Goal: Task Accomplishment & Management: Use online tool/utility

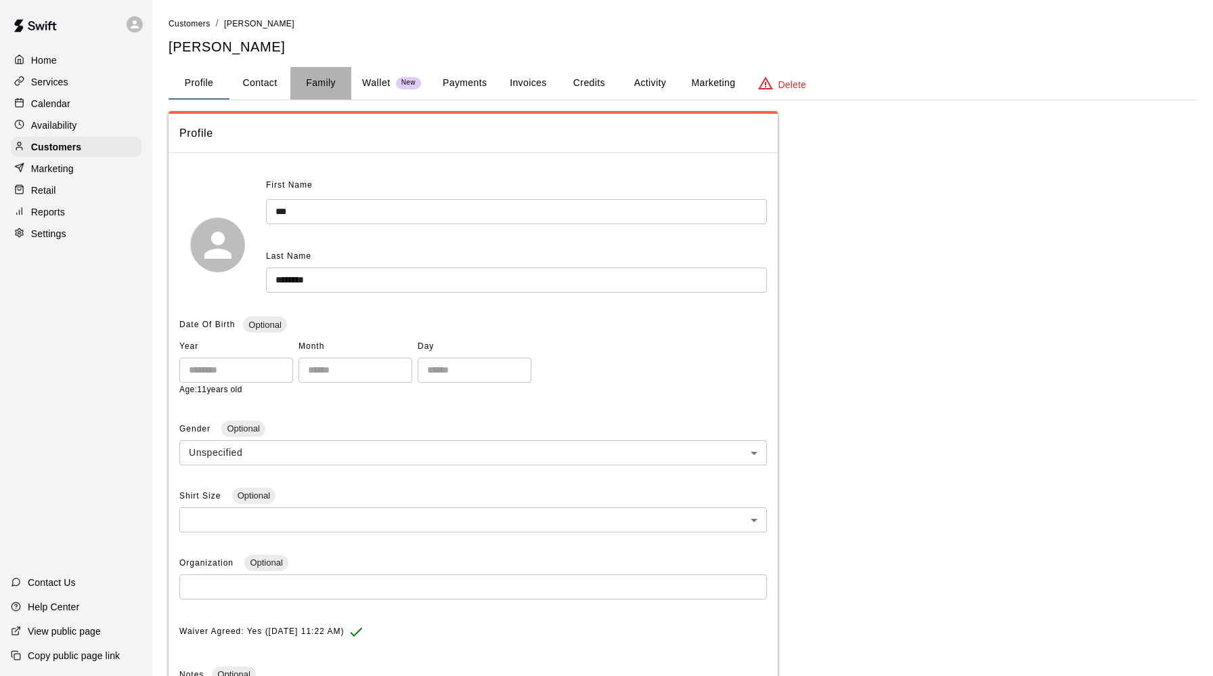
click at [329, 81] on button "Family" at bounding box center [320, 83] width 61 height 32
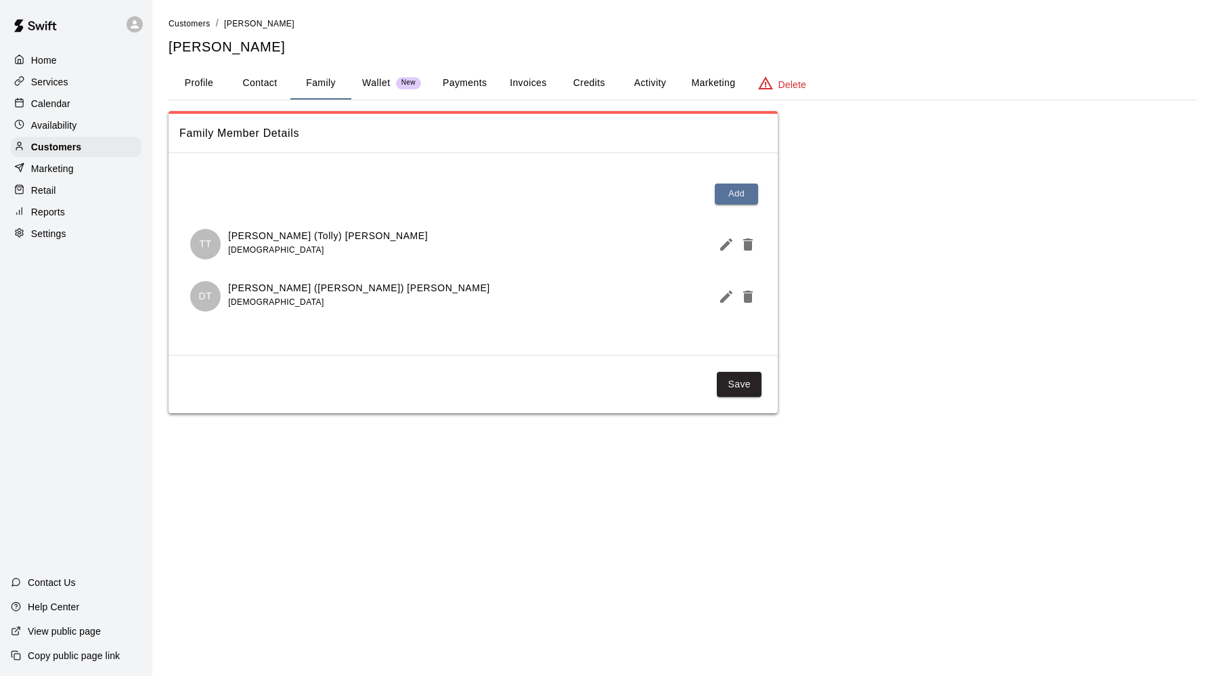
click at [284, 237] on p "[PERSON_NAME] (Tolly) [PERSON_NAME]" at bounding box center [328, 236] width 200 height 14
click at [314, 245] on div "[DEMOGRAPHIC_DATA]" at bounding box center [328, 250] width 200 height 14
click at [634, 82] on button "Activity" at bounding box center [649, 83] width 61 height 32
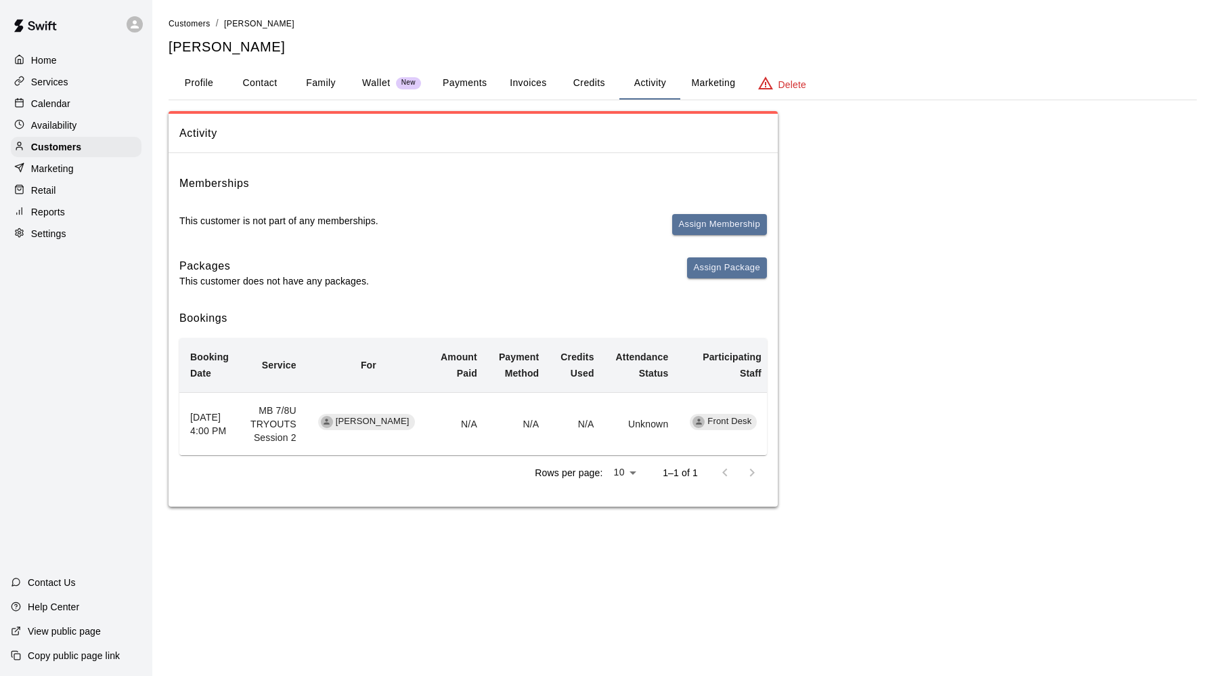
click at [212, 313] on h6 "Bookings" at bounding box center [473, 318] width 588 height 18
click at [584, 83] on button "Credits" at bounding box center [589, 83] width 61 height 32
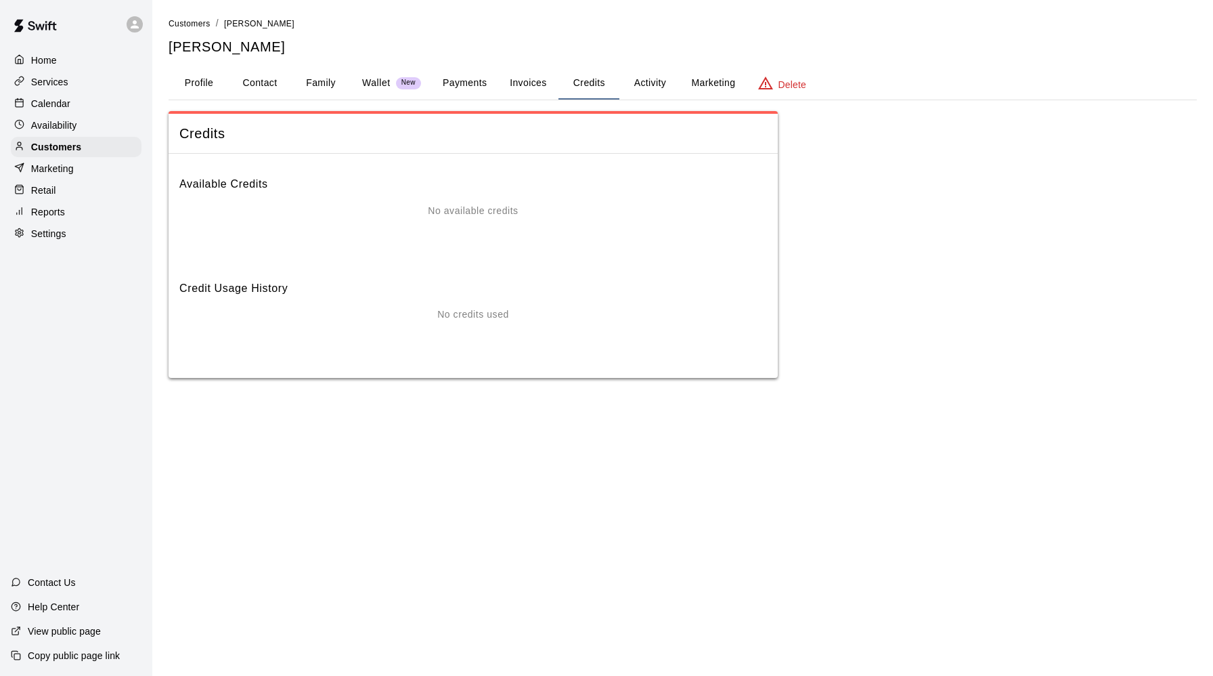
click at [536, 84] on button "Invoices" at bounding box center [528, 83] width 61 height 32
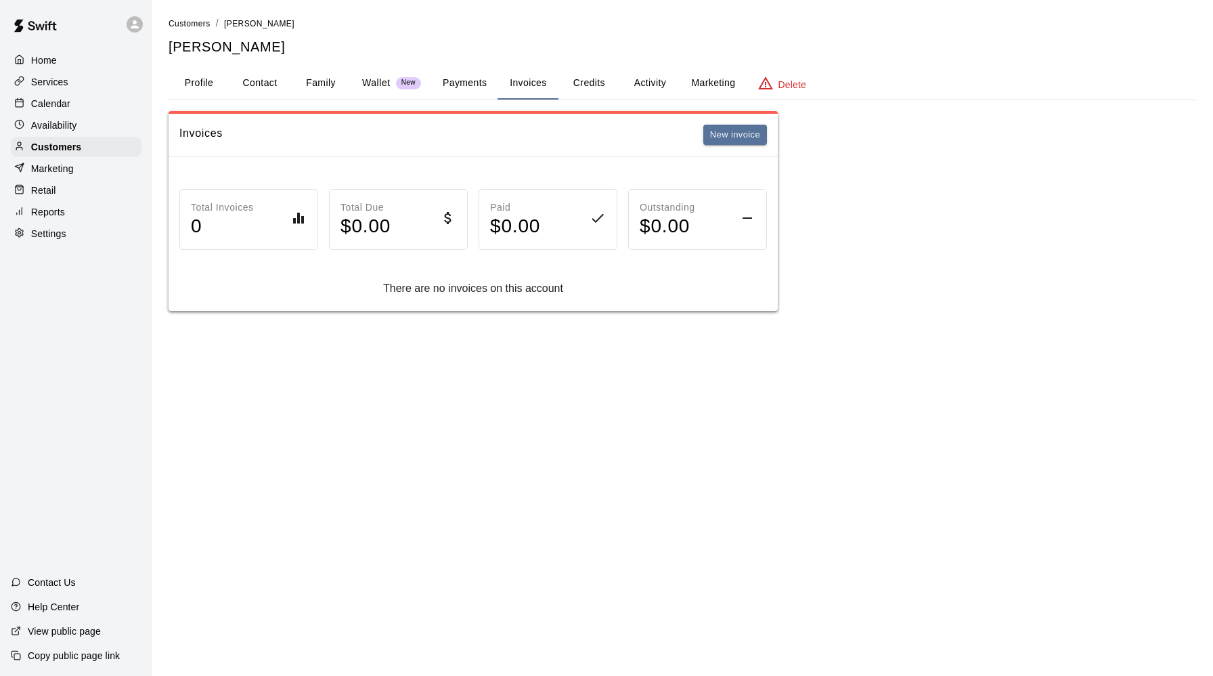
click at [467, 80] on button "Payments" at bounding box center [465, 83] width 66 height 32
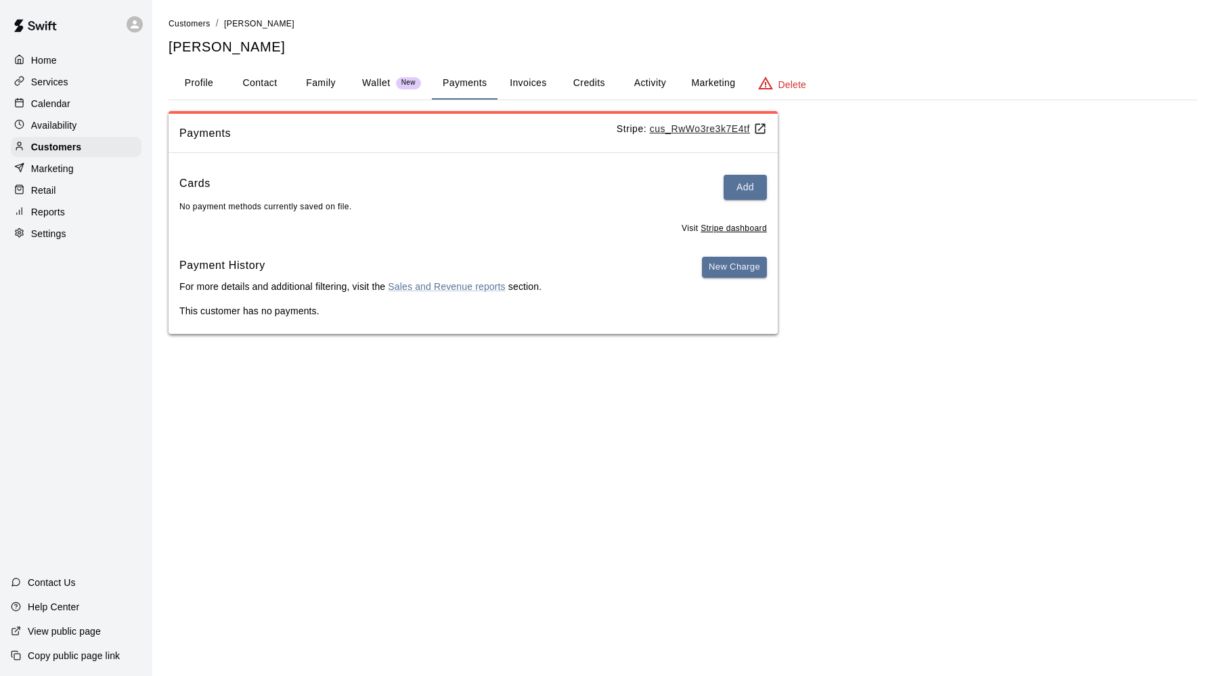
click at [375, 81] on p "Wallet" at bounding box center [376, 83] width 28 height 14
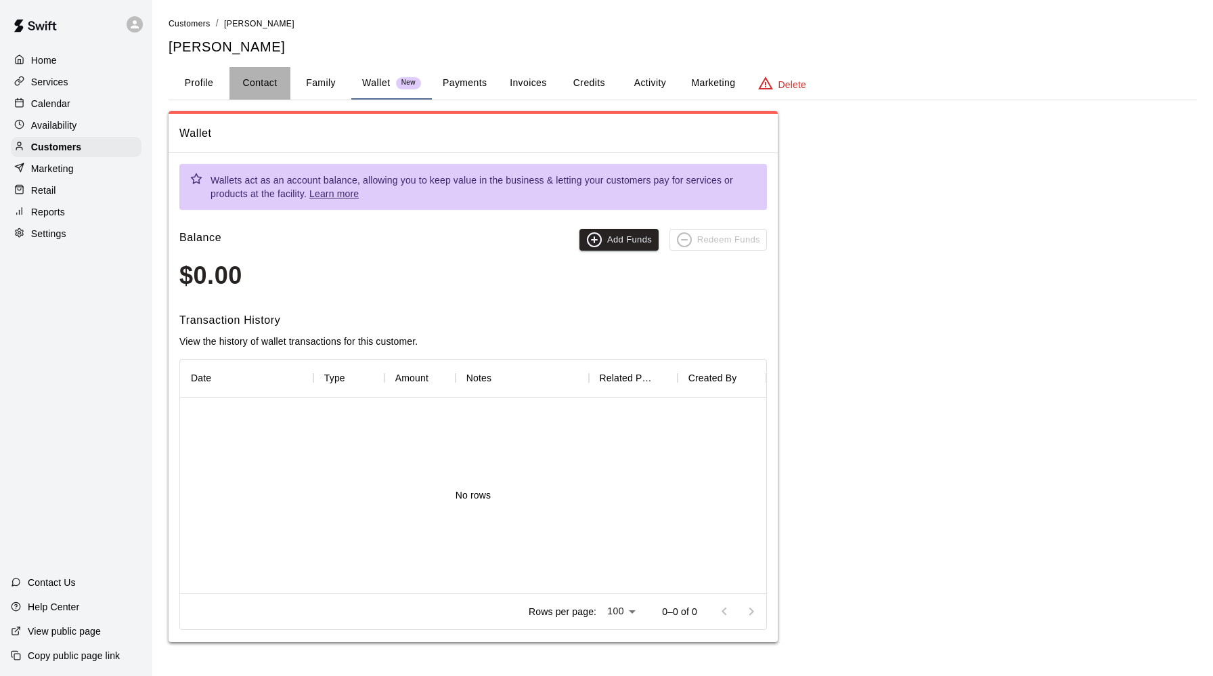
click at [259, 84] on button "Contact" at bounding box center [260, 83] width 61 height 32
select select "**"
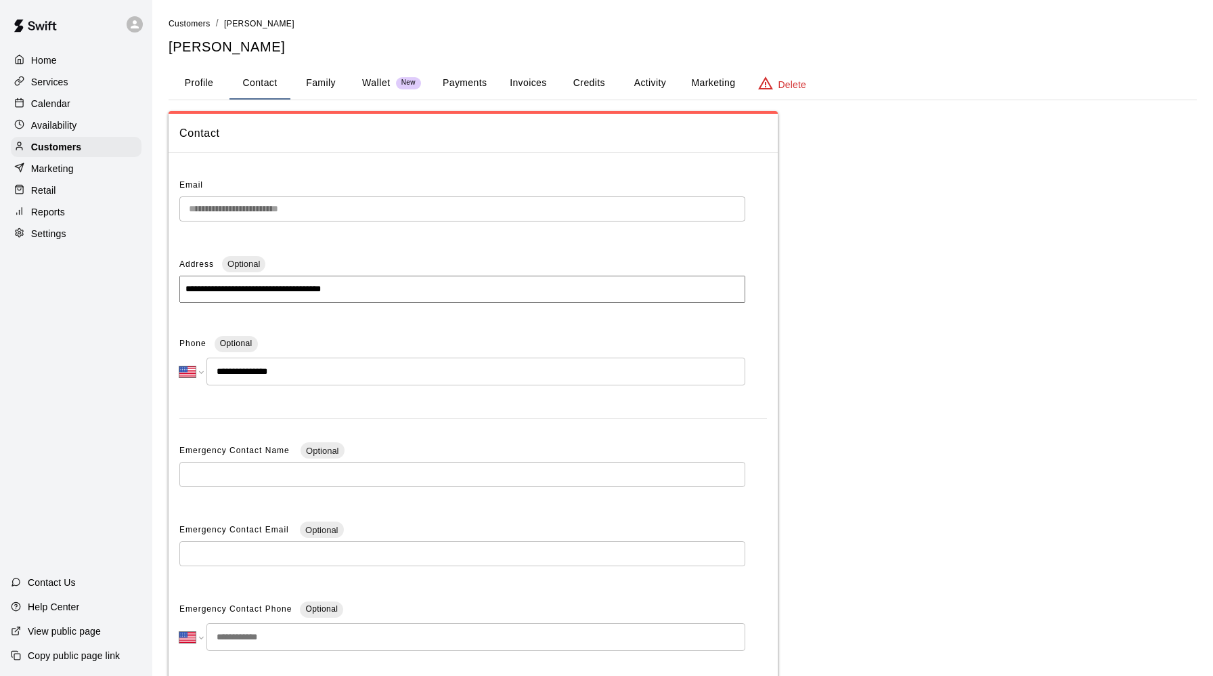
click at [207, 84] on button "Profile" at bounding box center [199, 83] width 61 height 32
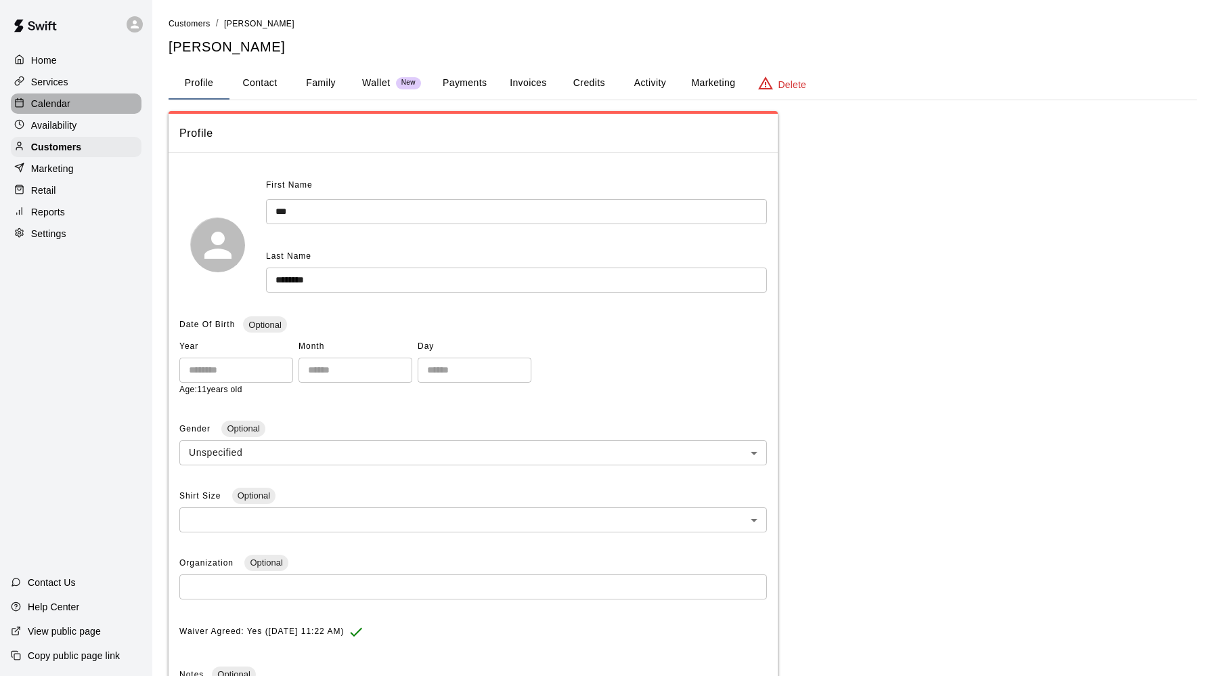
click at [51, 106] on p "Calendar" at bounding box center [50, 104] width 39 height 14
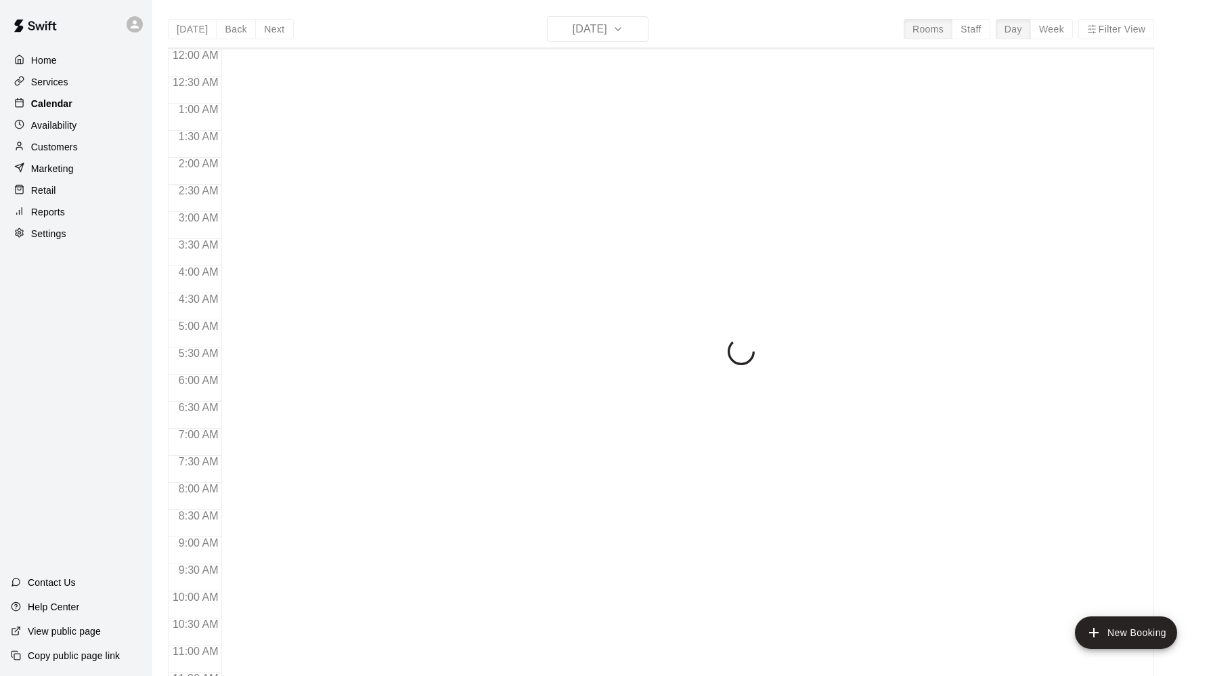
scroll to position [659, 0]
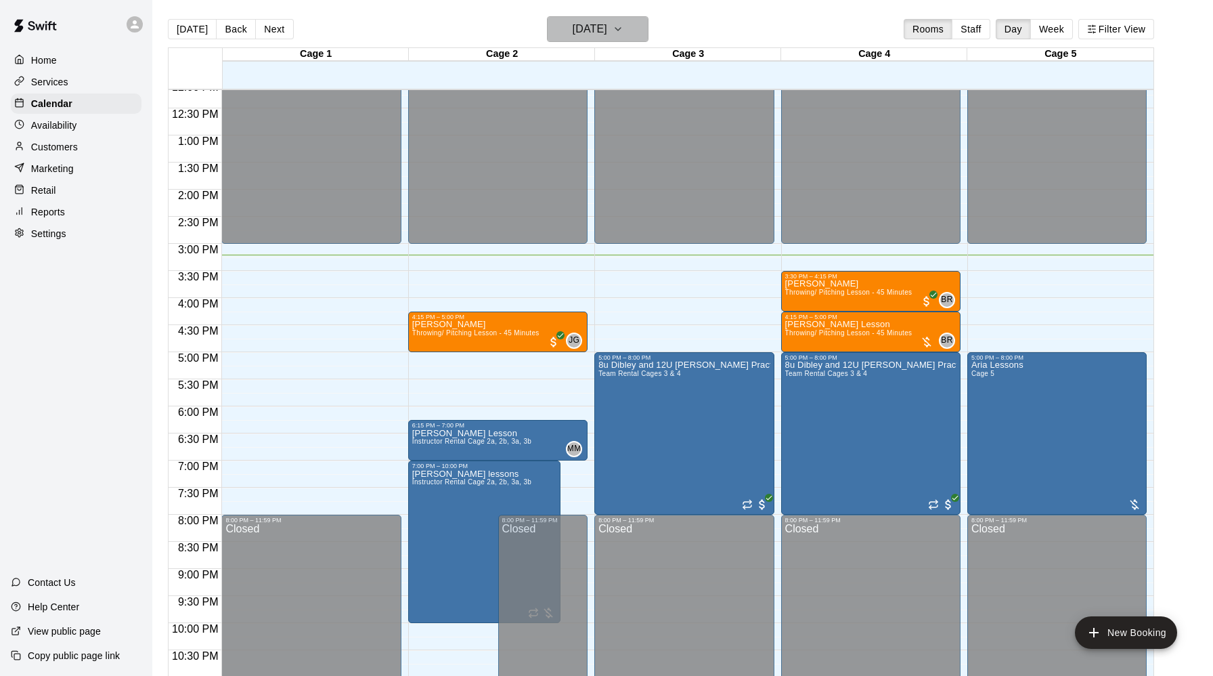
click at [624, 26] on icon "button" at bounding box center [618, 29] width 11 height 16
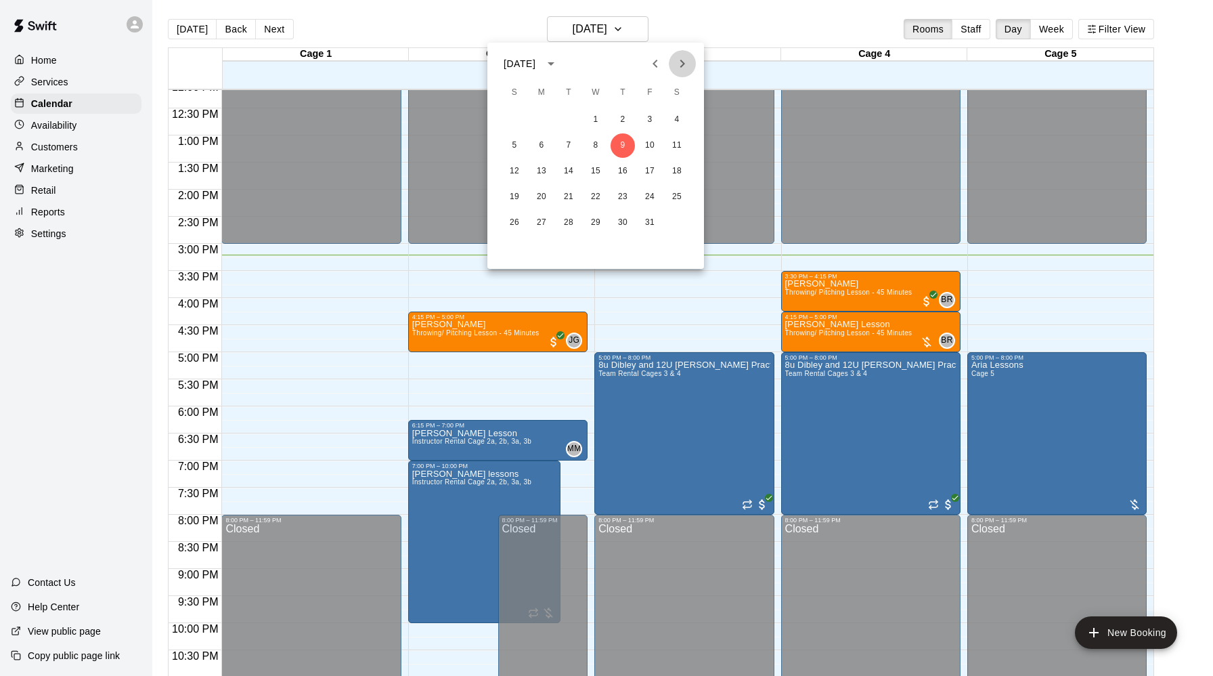
click at [679, 62] on icon "Next month" at bounding box center [682, 64] width 16 height 16
click at [594, 145] on button "5" at bounding box center [596, 145] width 24 height 24
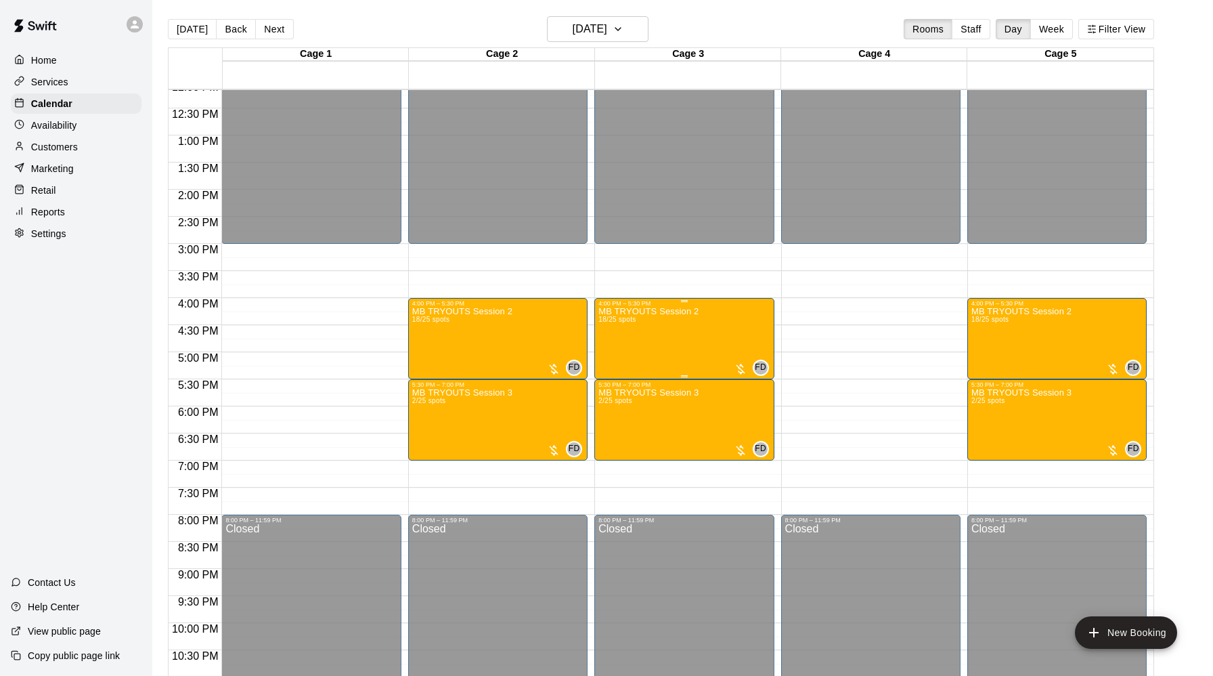
click at [711, 345] on div "MB TRYOUTS Session 2 18/25 spots FD 0" at bounding box center [684, 645] width 171 height 676
click at [608, 351] on img "edit" at bounding box center [613, 353] width 16 height 16
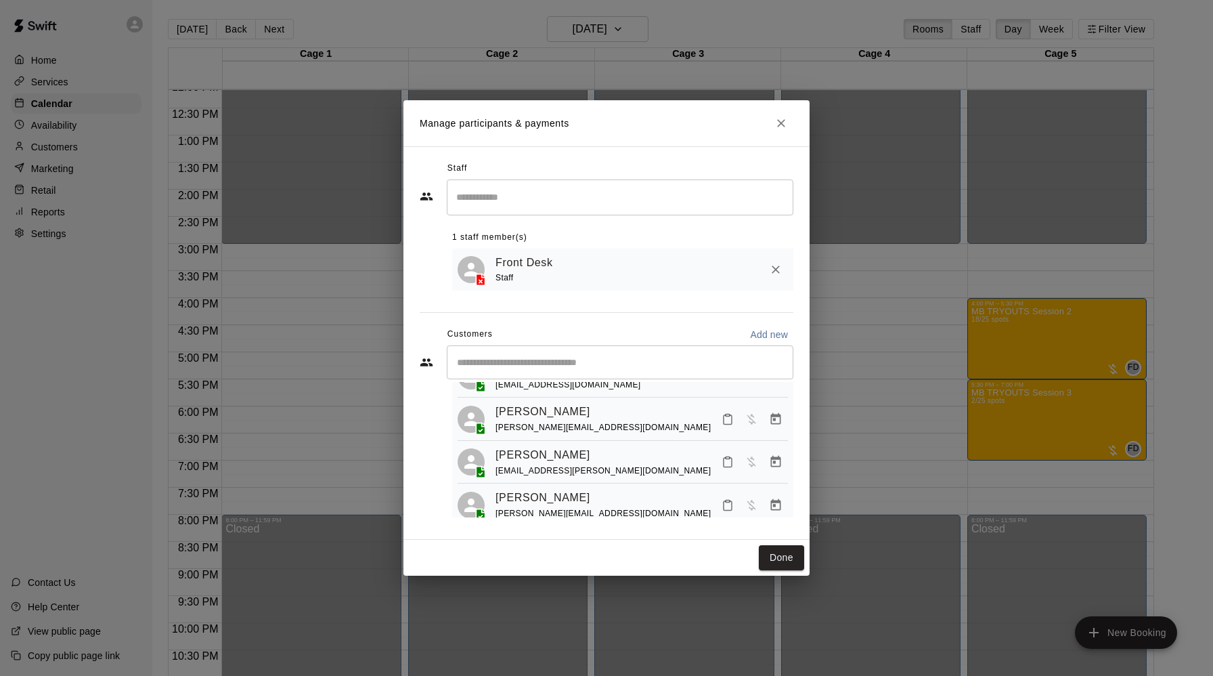
scroll to position [689, 0]
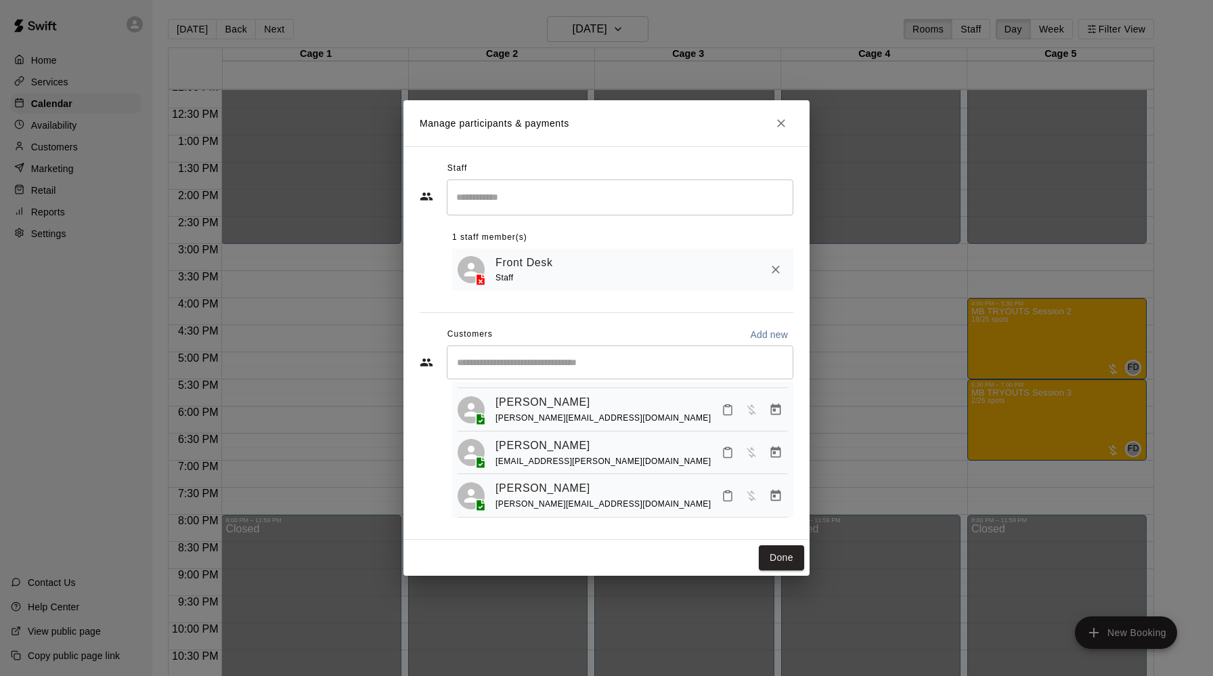
click at [508, 364] on input "Start typing to search customers..." at bounding box center [620, 362] width 334 height 14
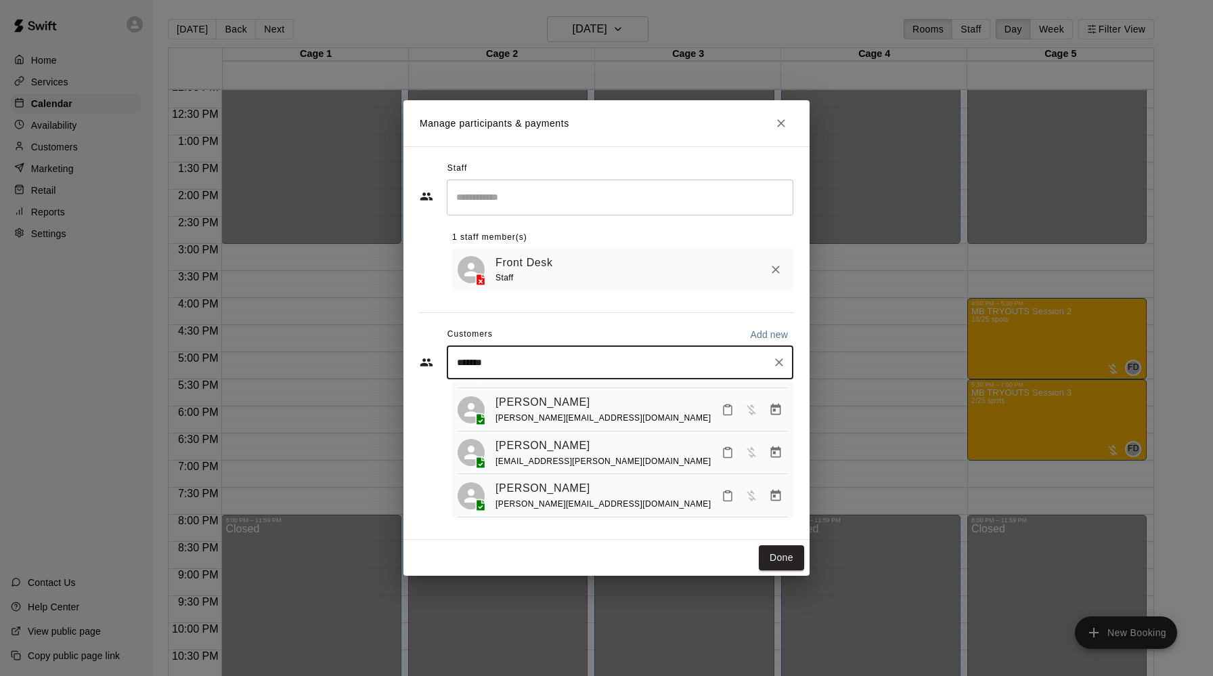
type input "********"
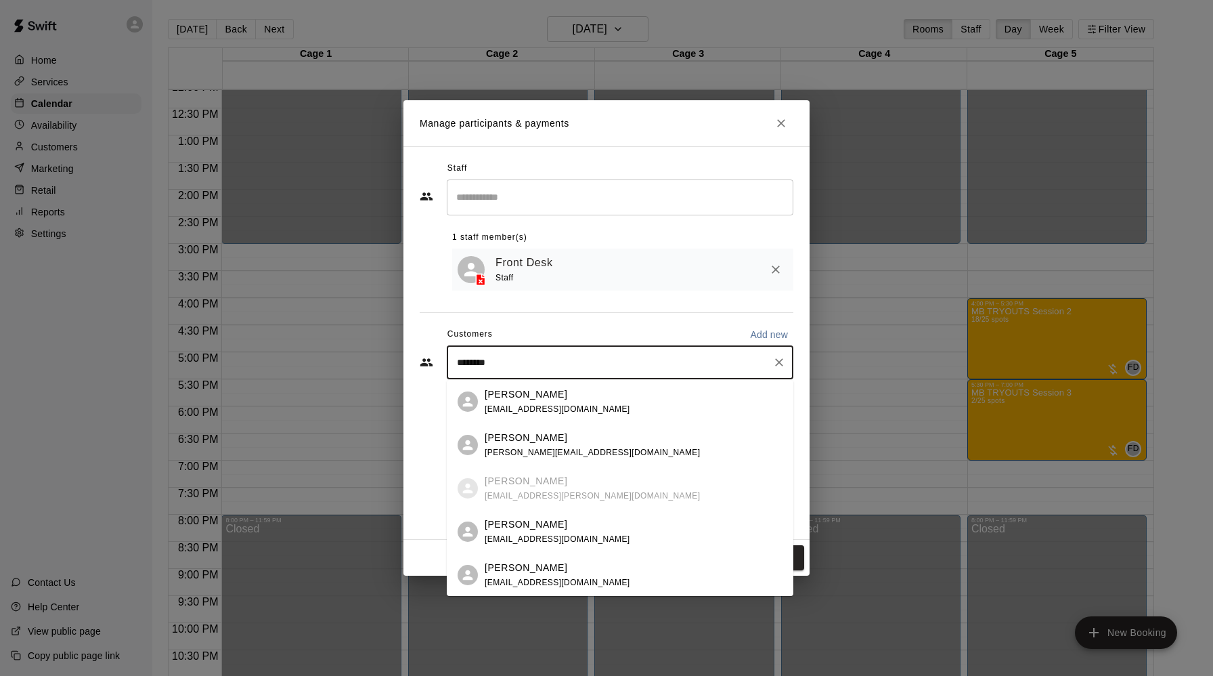
click at [528, 490] on ul "[PERSON_NAME] [EMAIL_ADDRESS][DOMAIN_NAME] [PERSON_NAME] [PERSON_NAME][EMAIL_AD…" at bounding box center [620, 553] width 347 height 347
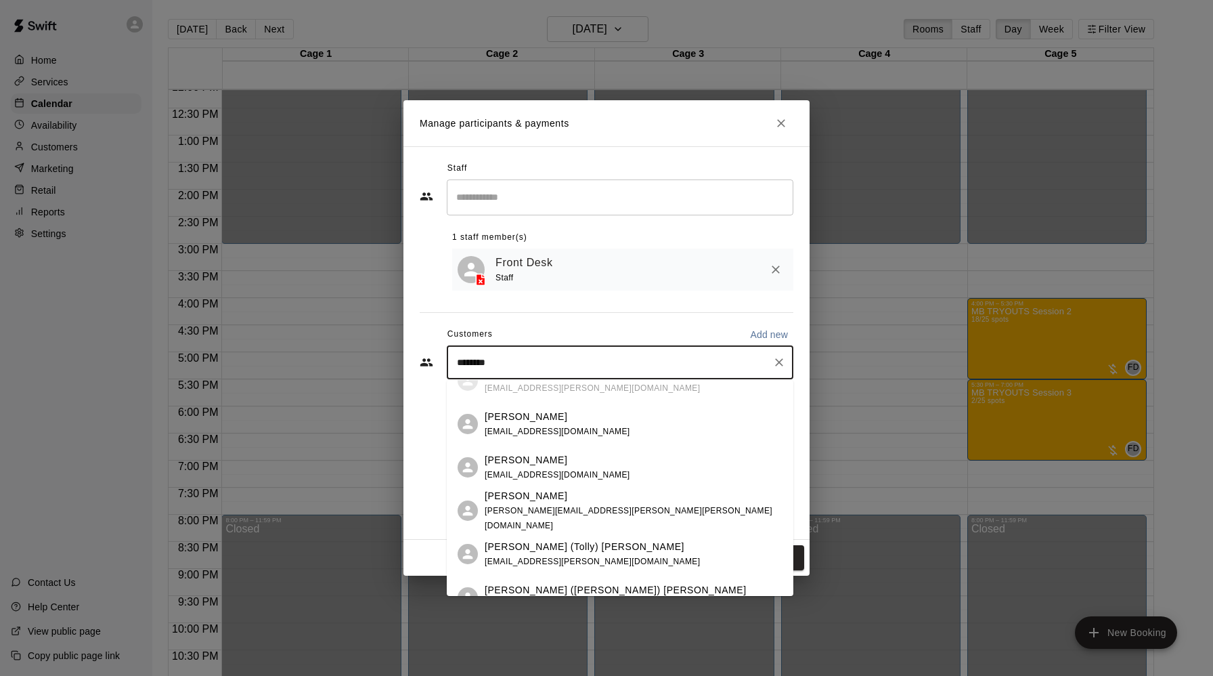
scroll to position [130, 0]
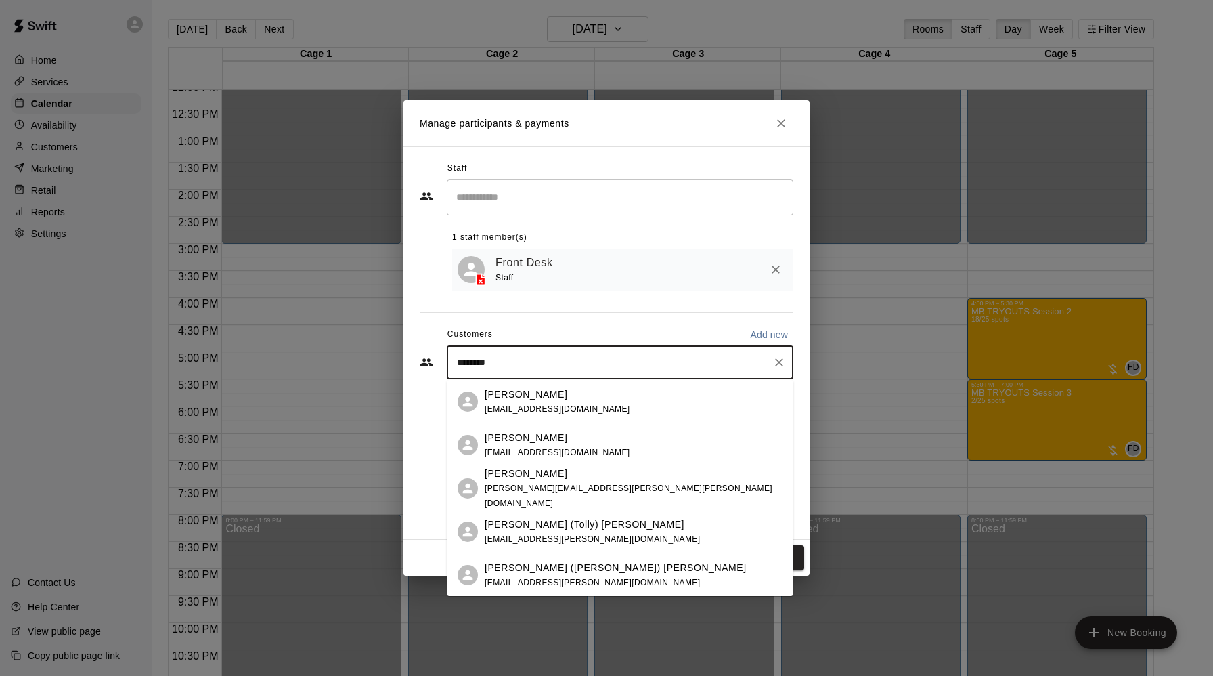
click at [539, 526] on p "[PERSON_NAME] (Tolly) [PERSON_NAME]" at bounding box center [585, 524] width 200 height 14
click at [539, 526] on div "Staff ​ 1 staff member(s) Front Desk Staff Customers Add new ******** ​ 18 cust…" at bounding box center [607, 343] width 374 height 370
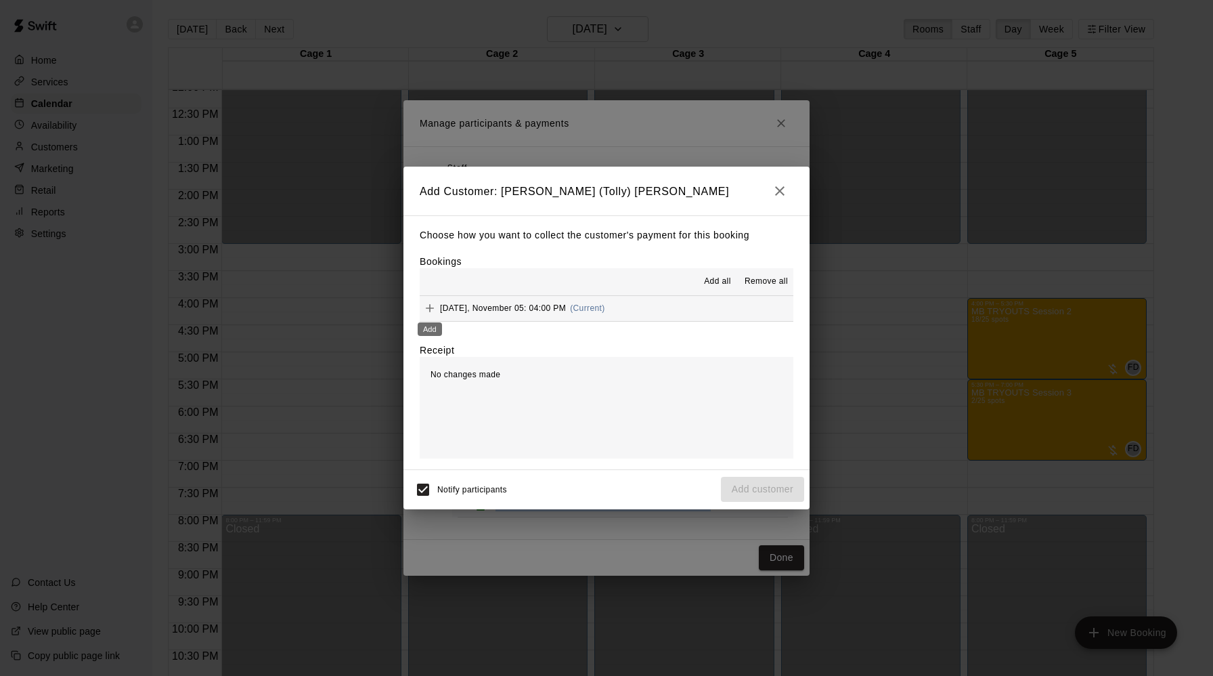
click at [431, 307] on icon "Add" at bounding box center [430, 308] width 14 height 14
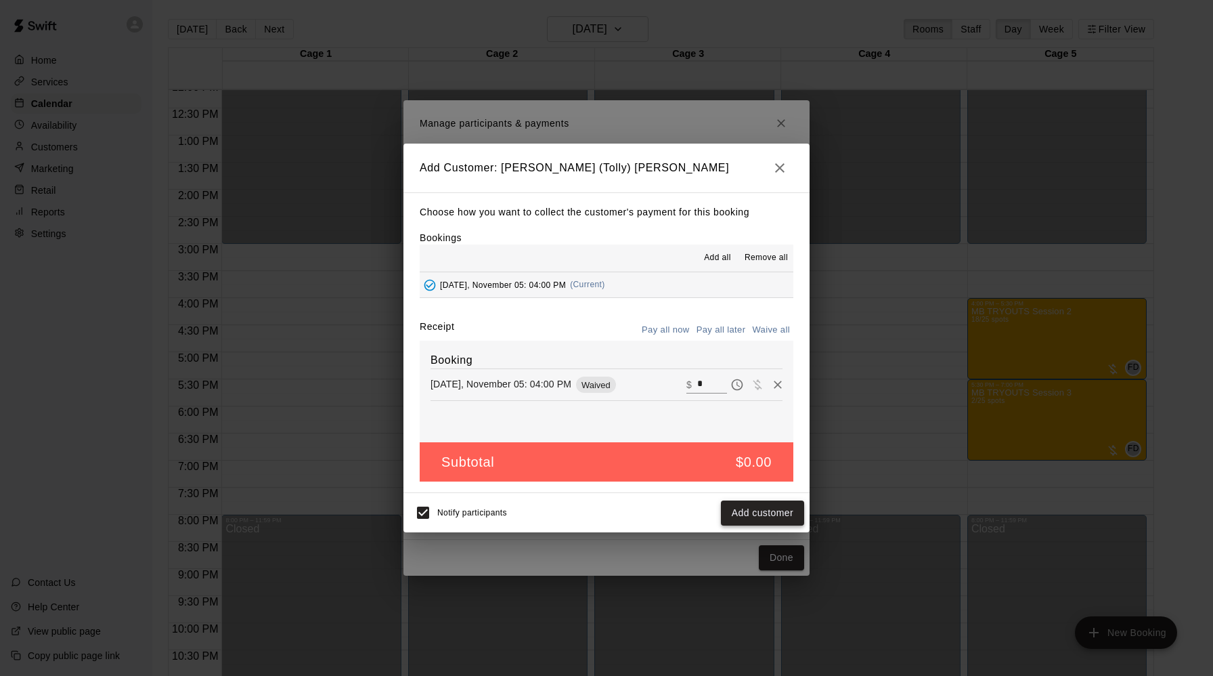
click at [762, 509] on button "Add customer" at bounding box center [762, 512] width 83 height 25
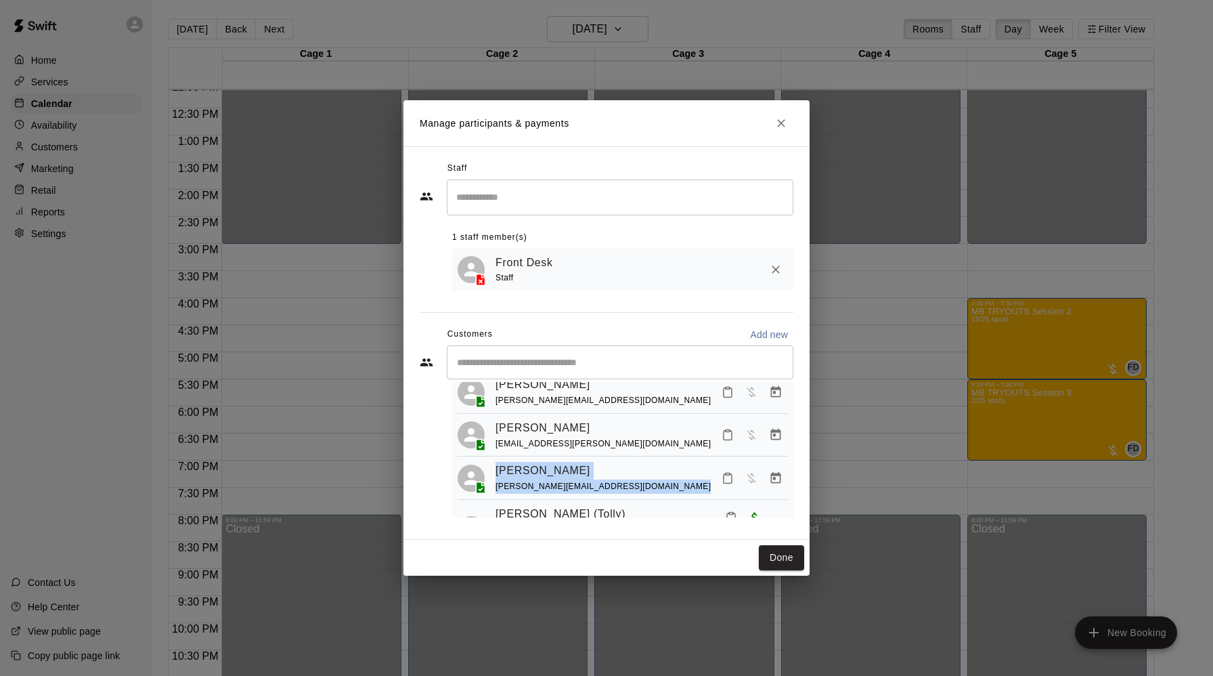
scroll to position [705, 0]
click at [771, 429] on icon "Manage bookings & payment" at bounding box center [776, 435] width 10 height 12
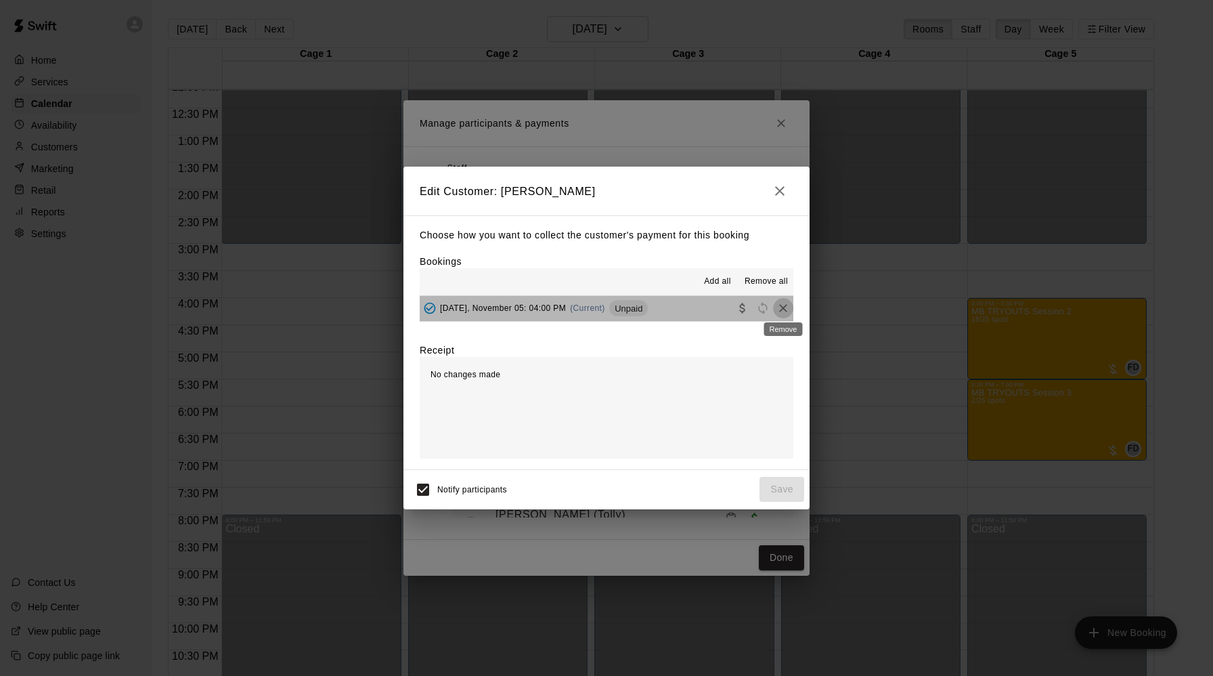
click at [784, 310] on icon "Remove" at bounding box center [783, 308] width 8 height 8
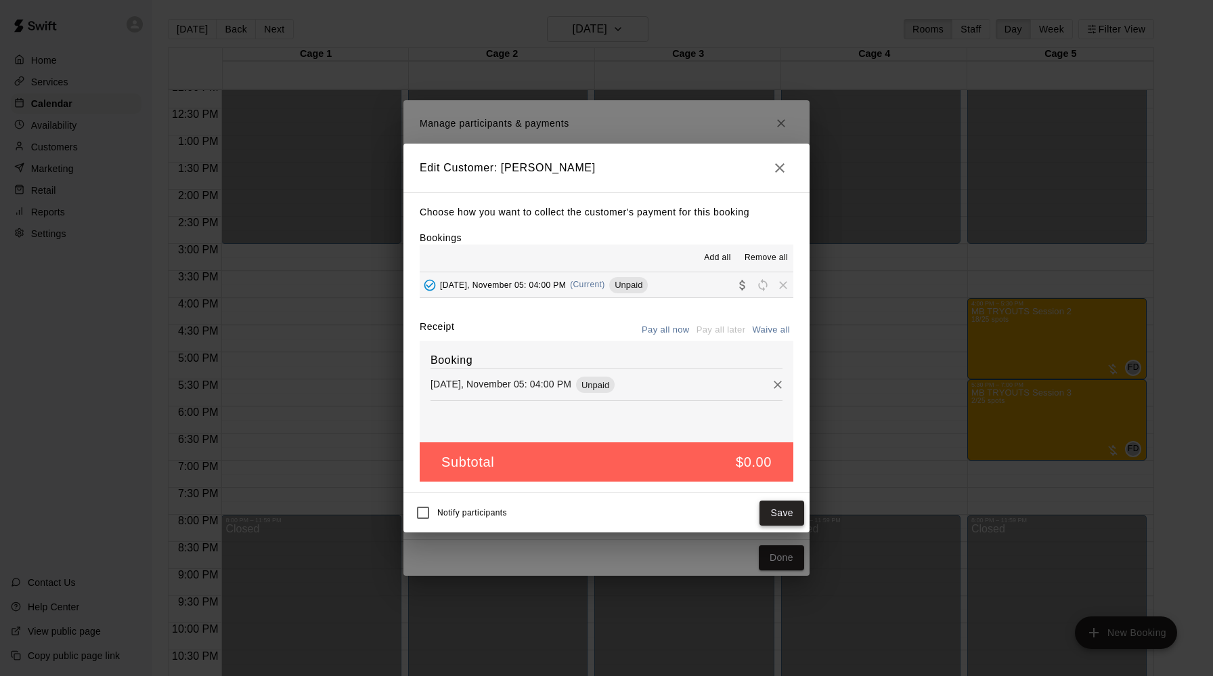
click at [780, 511] on button "Save" at bounding box center [782, 512] width 45 height 25
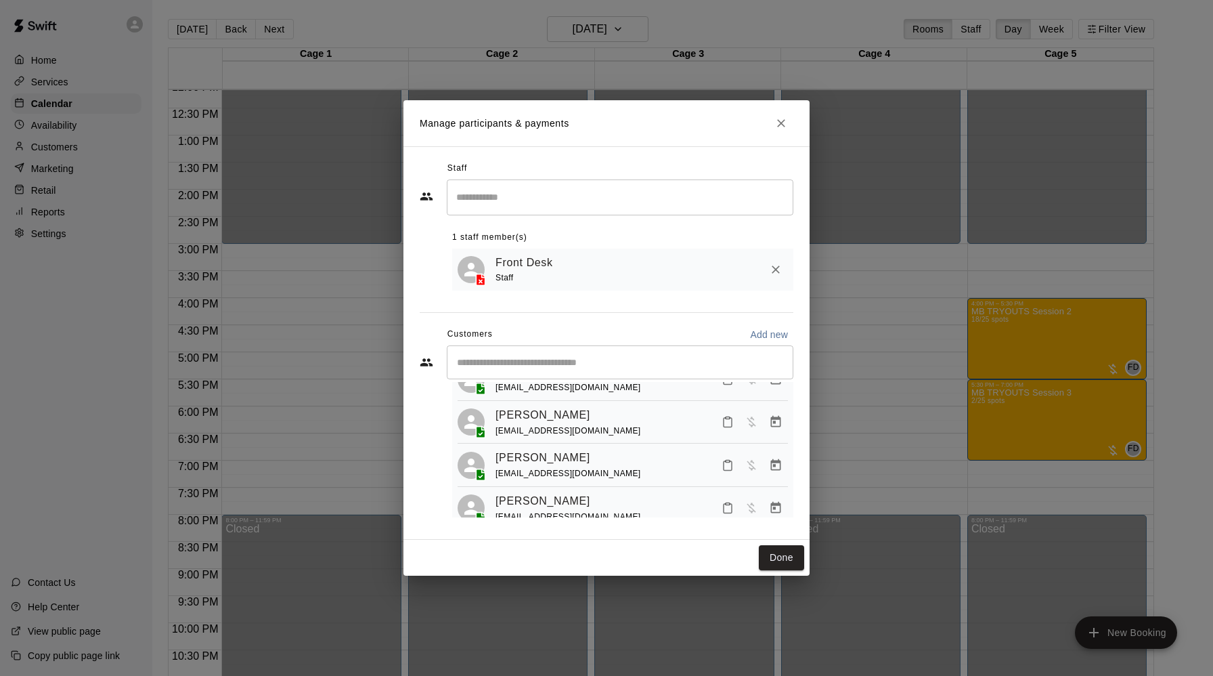
scroll to position [543, 0]
click at [779, 127] on icon "Close" at bounding box center [782, 123] width 14 height 14
